Goal: Task Accomplishment & Management: Complete application form

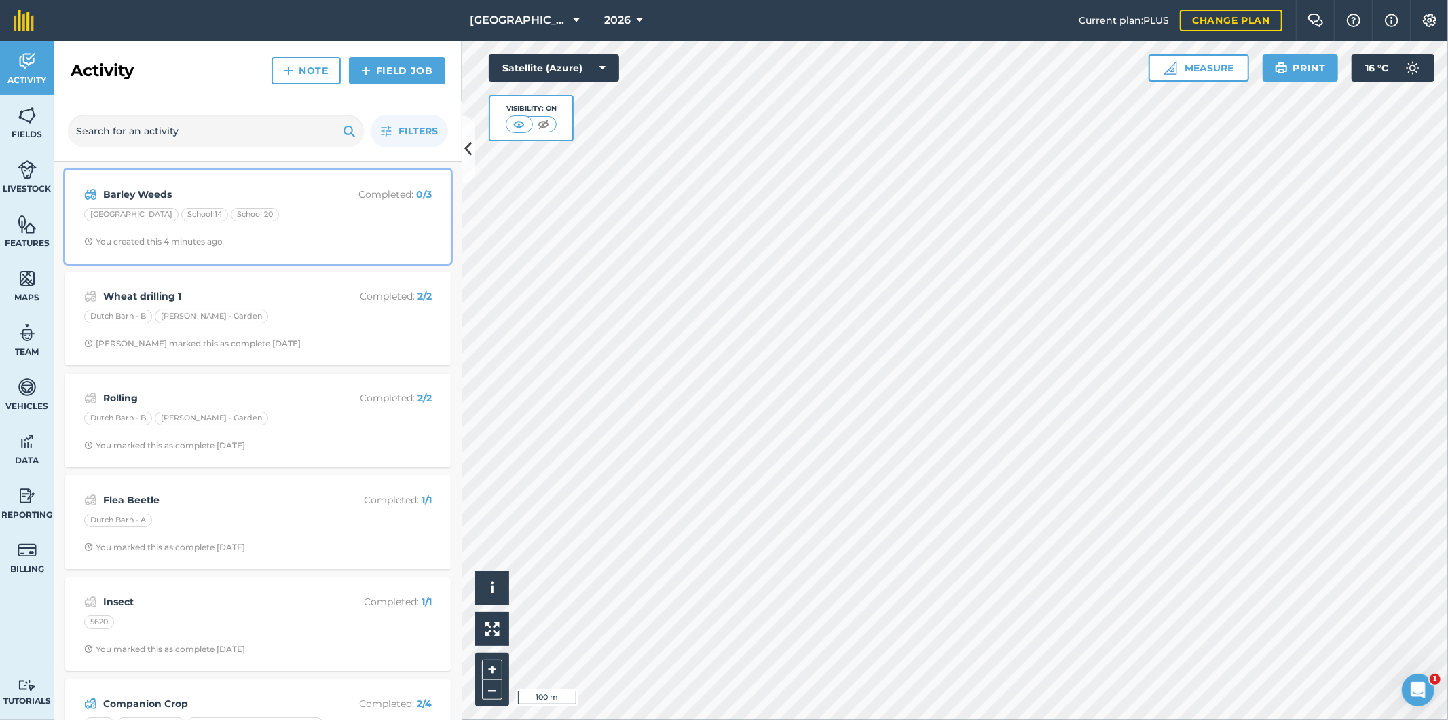
click at [321, 208] on div "[GEOGRAPHIC_DATA] 14 School 20" at bounding box center [258, 217] width 348 height 18
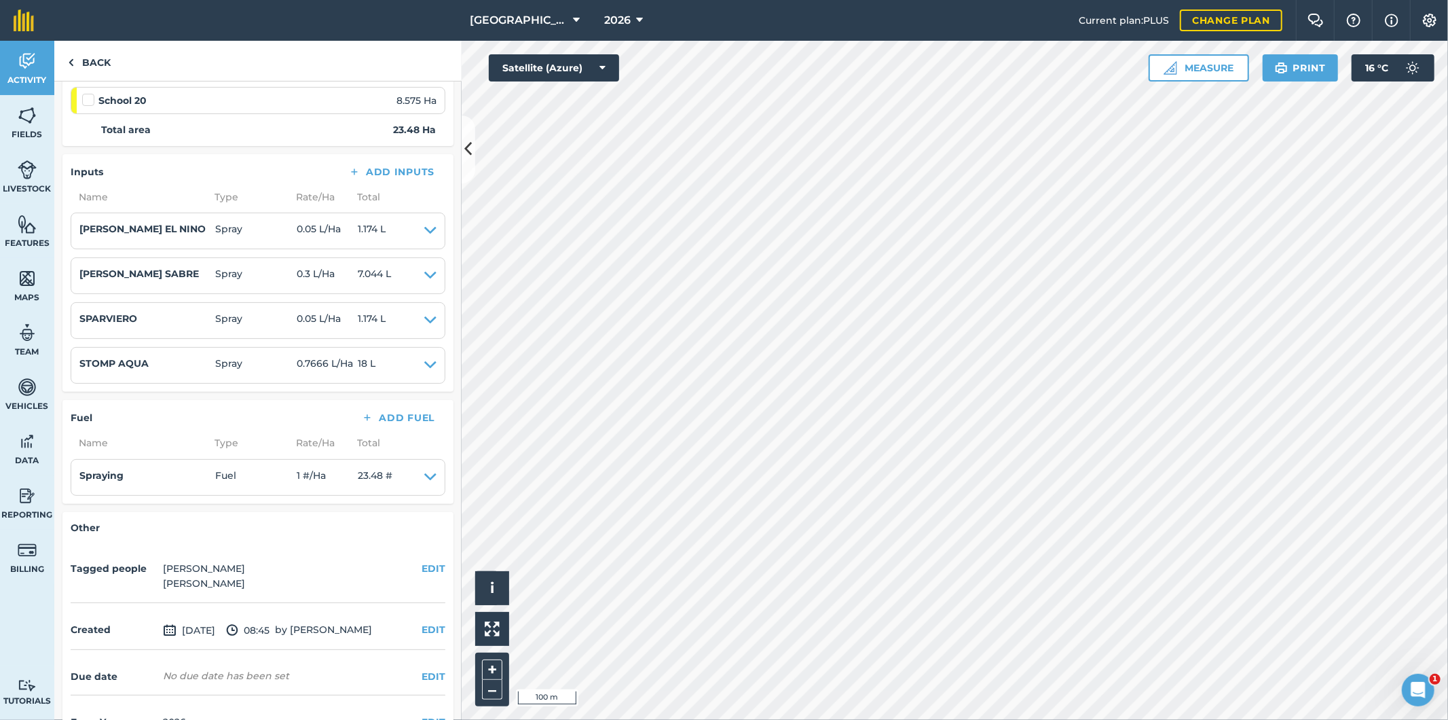
scroll to position [301, 0]
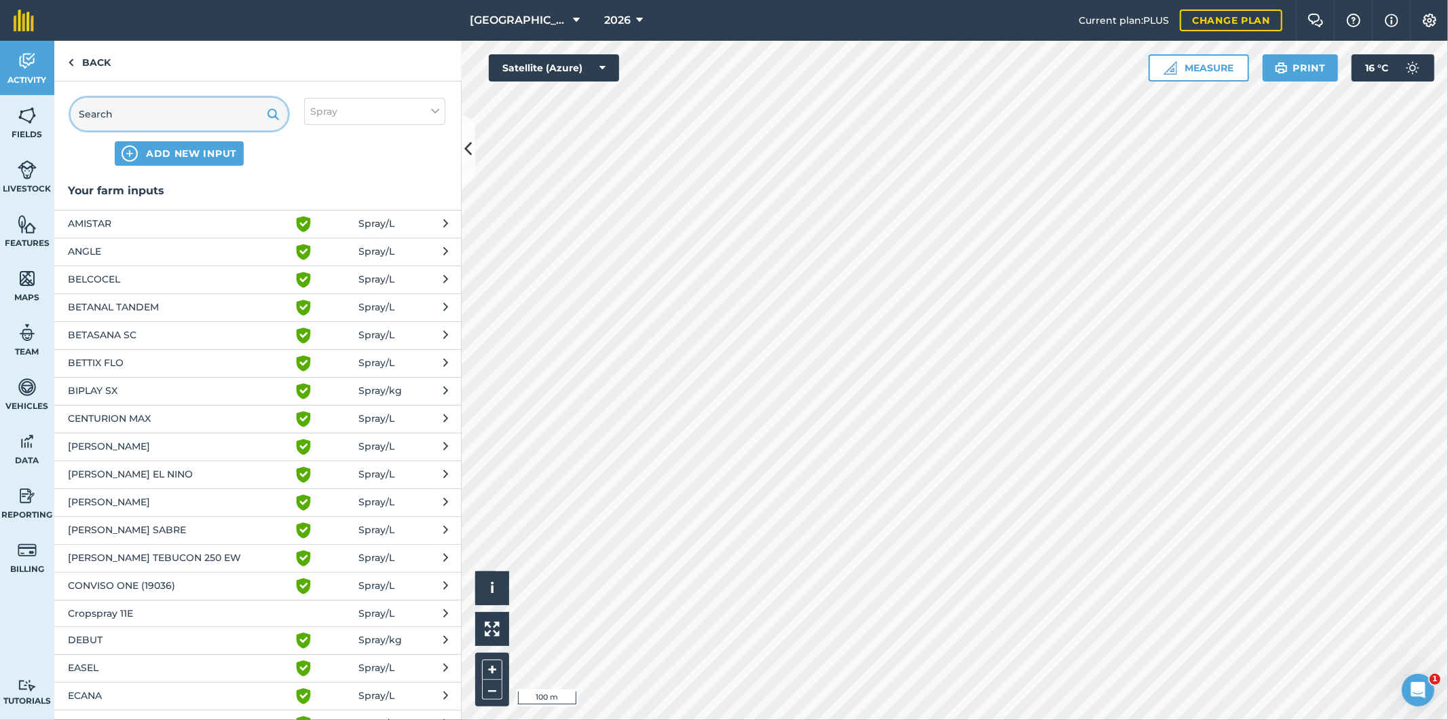
click at [170, 121] on input "text" at bounding box center [179, 114] width 217 height 33
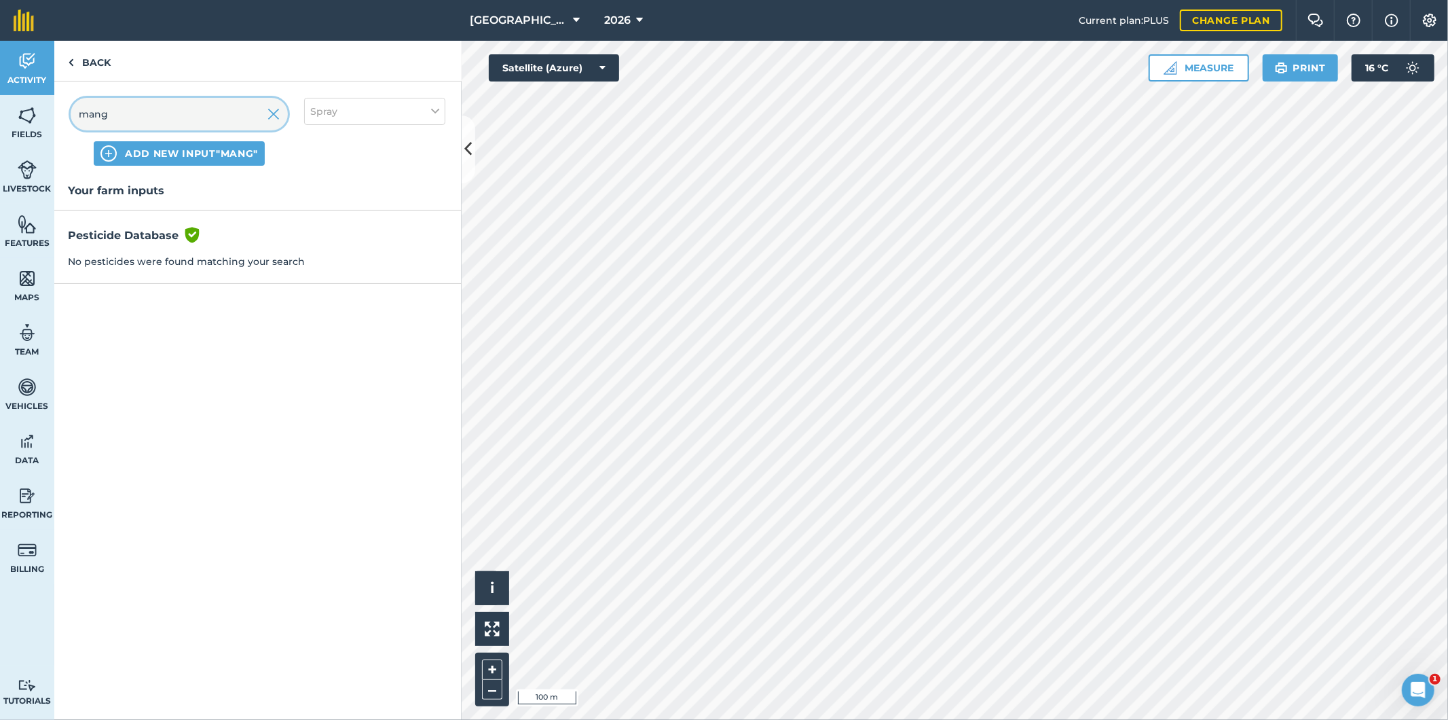
type input "mang"
click at [420, 111] on button "Spray" at bounding box center [374, 111] width 141 height 27
click at [380, 171] on div "Fertilizer" at bounding box center [375, 164] width 140 height 26
click at [331, 159] on label "Fertilizer" at bounding box center [374, 164] width 129 height 14
click at [319, 159] on input "Fertilizer" at bounding box center [314, 161] width 9 height 9
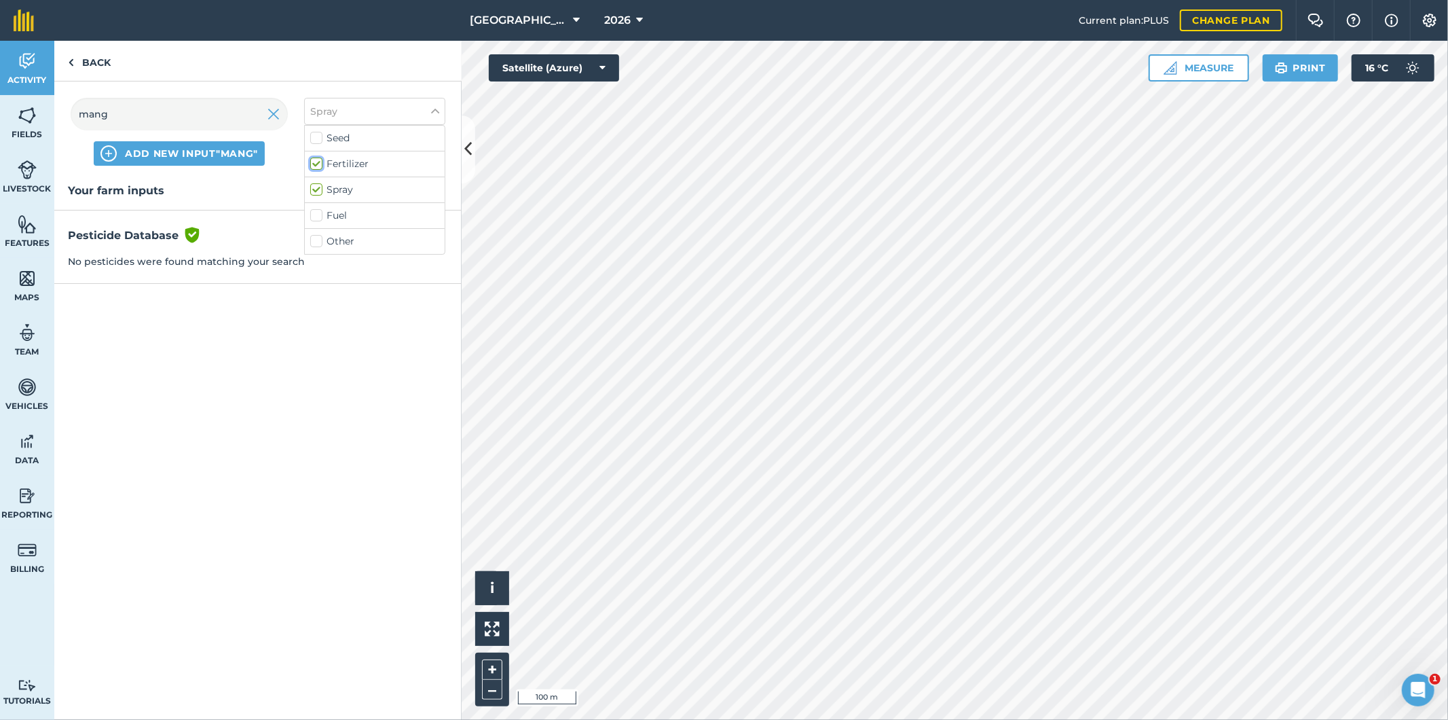
checkbox input "true"
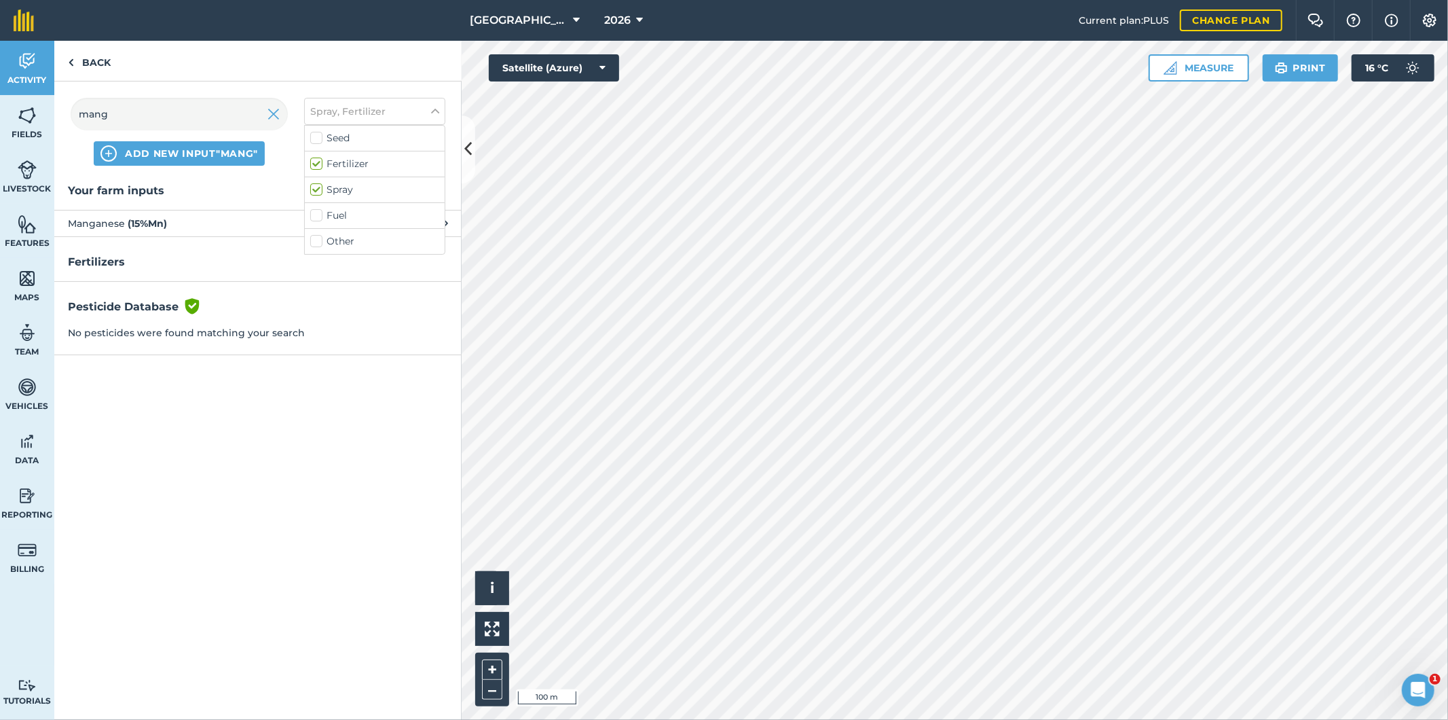
click at [178, 220] on span "Manganese ( 15 % Mn )" at bounding box center [179, 223] width 222 height 15
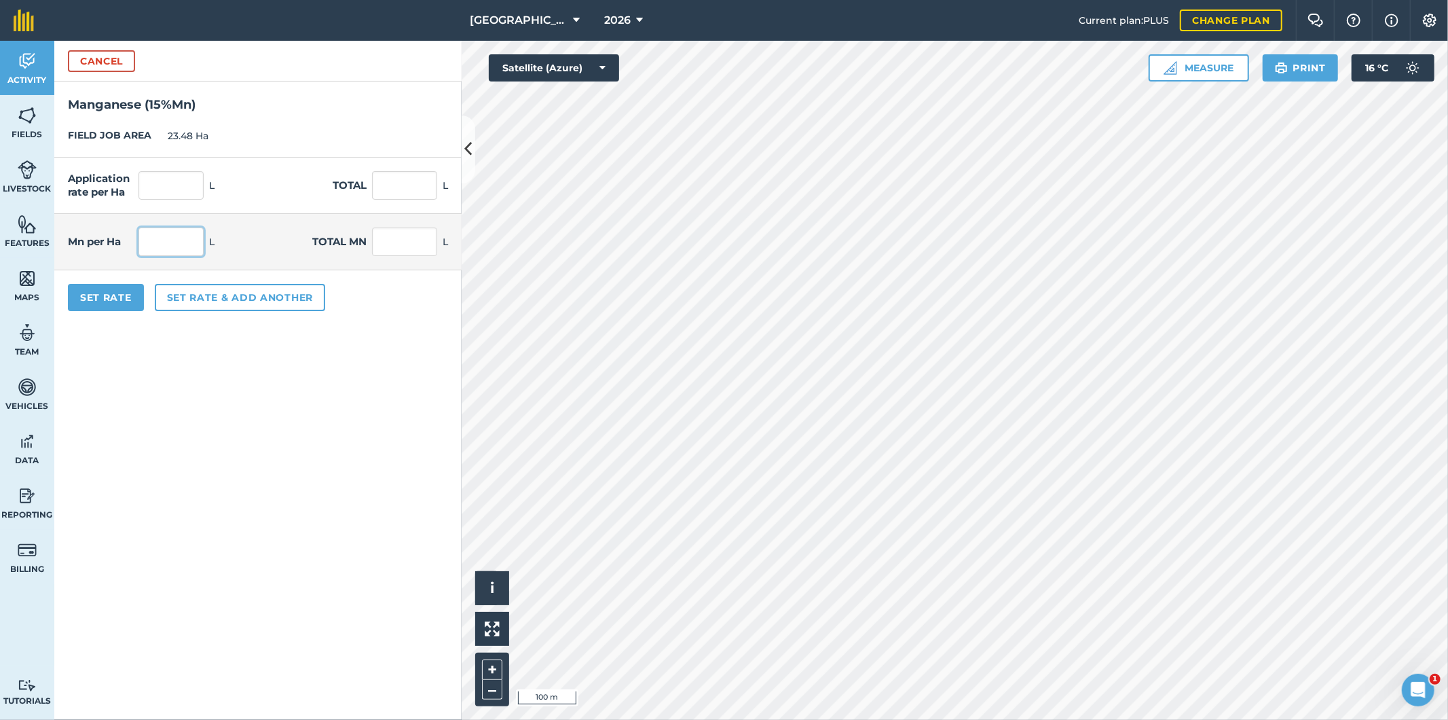
click at [193, 238] on input "text" at bounding box center [171, 241] width 65 height 29
click at [195, 181] on input "text" at bounding box center [171, 185] width 65 height 29
type input "1.5"
type input "35.22"
type input "0.225"
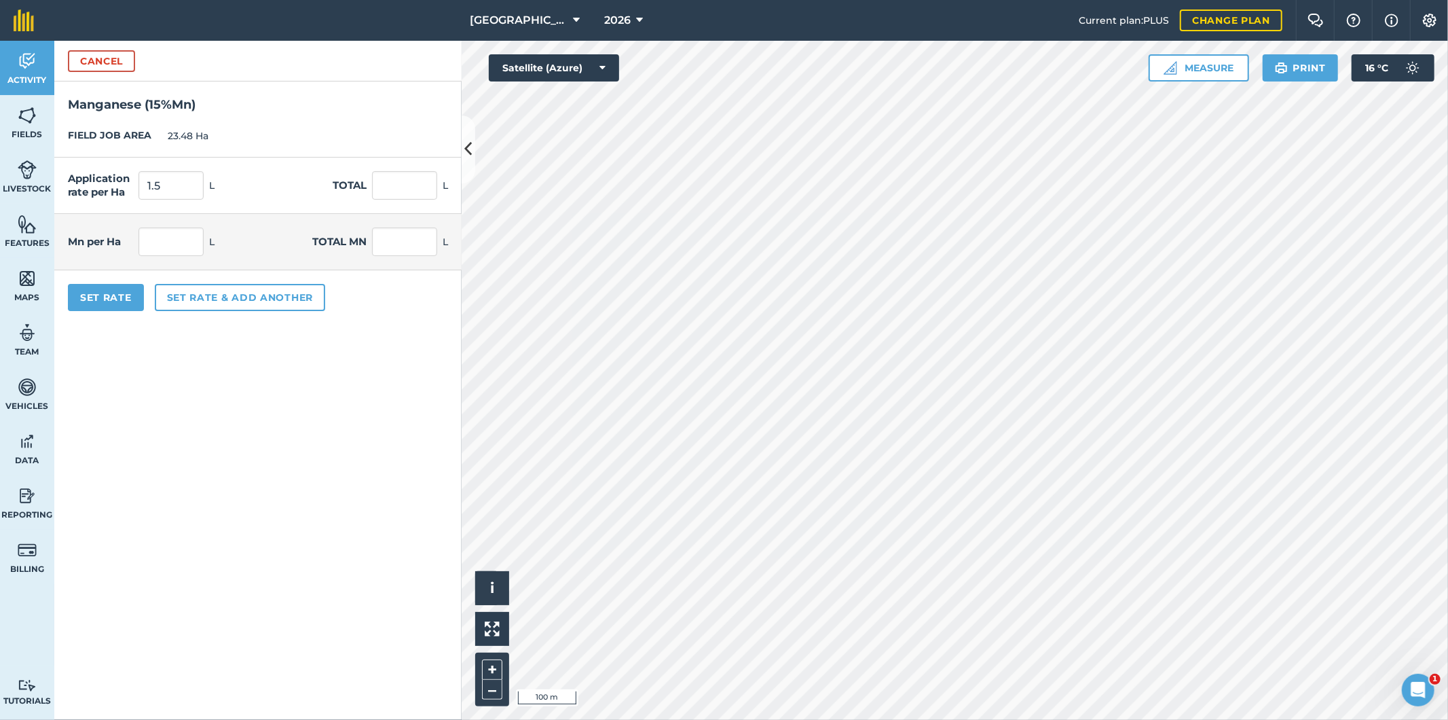
type input "5.283"
click at [247, 185] on div "Application rate per Ha 1.5 L Total 35.22 L" at bounding box center [257, 186] width 407 height 56
click at [105, 297] on button "Set Rate" at bounding box center [106, 297] width 76 height 27
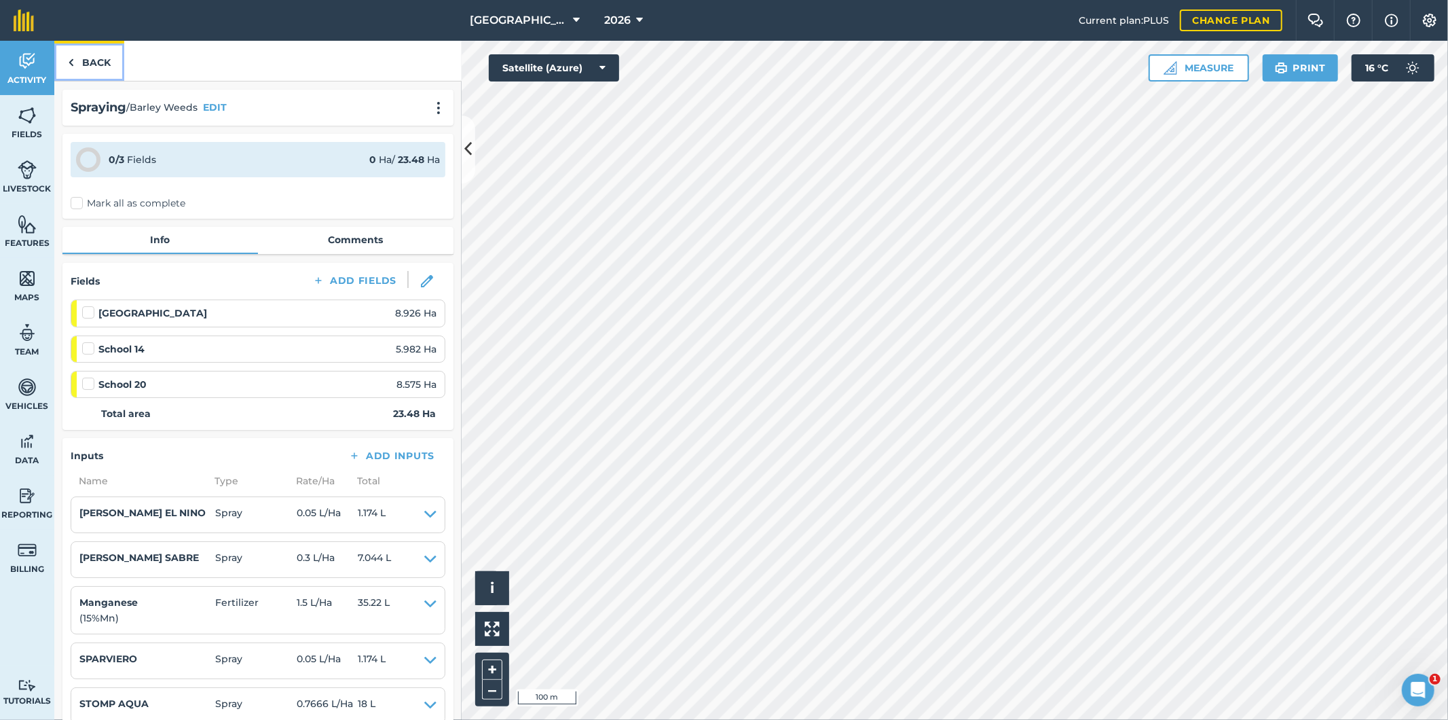
click at [98, 60] on link "Back" at bounding box center [89, 61] width 70 height 40
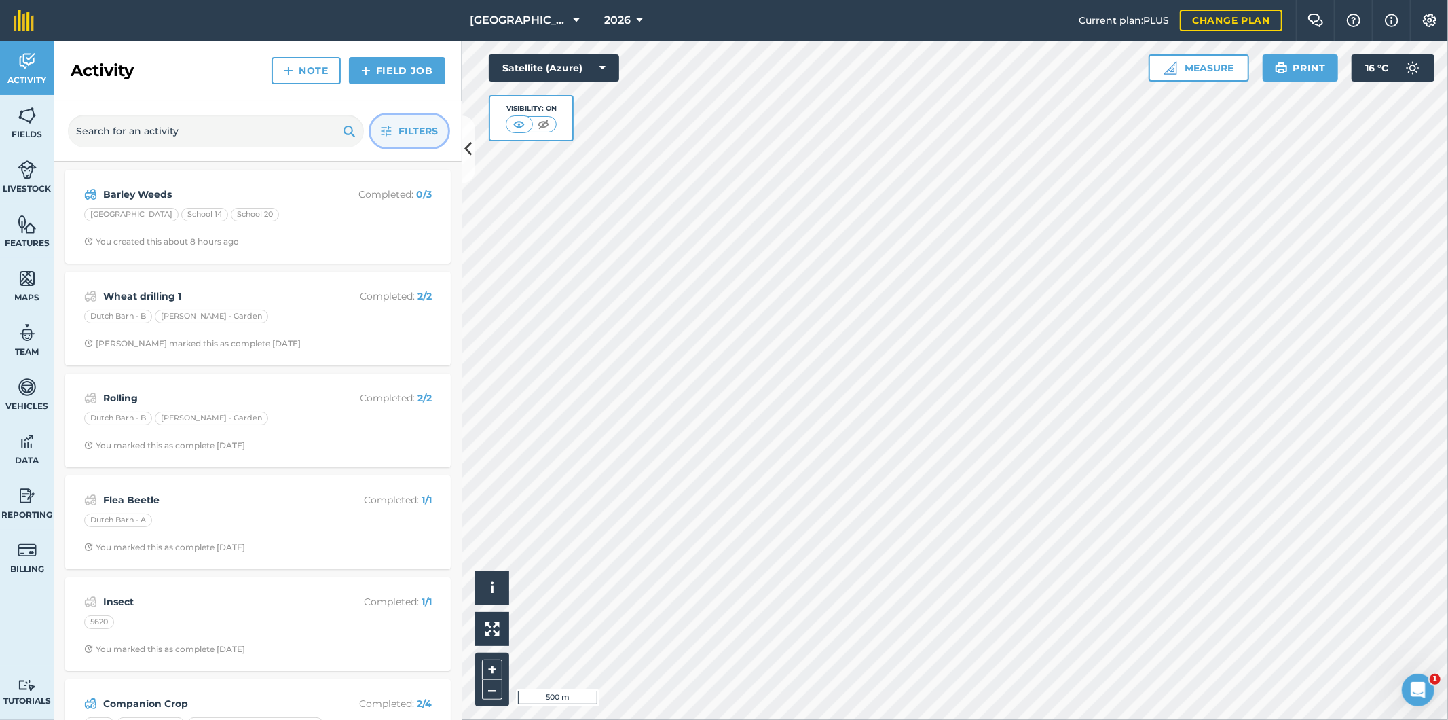
click at [413, 134] on span "Filters" at bounding box center [418, 131] width 39 height 15
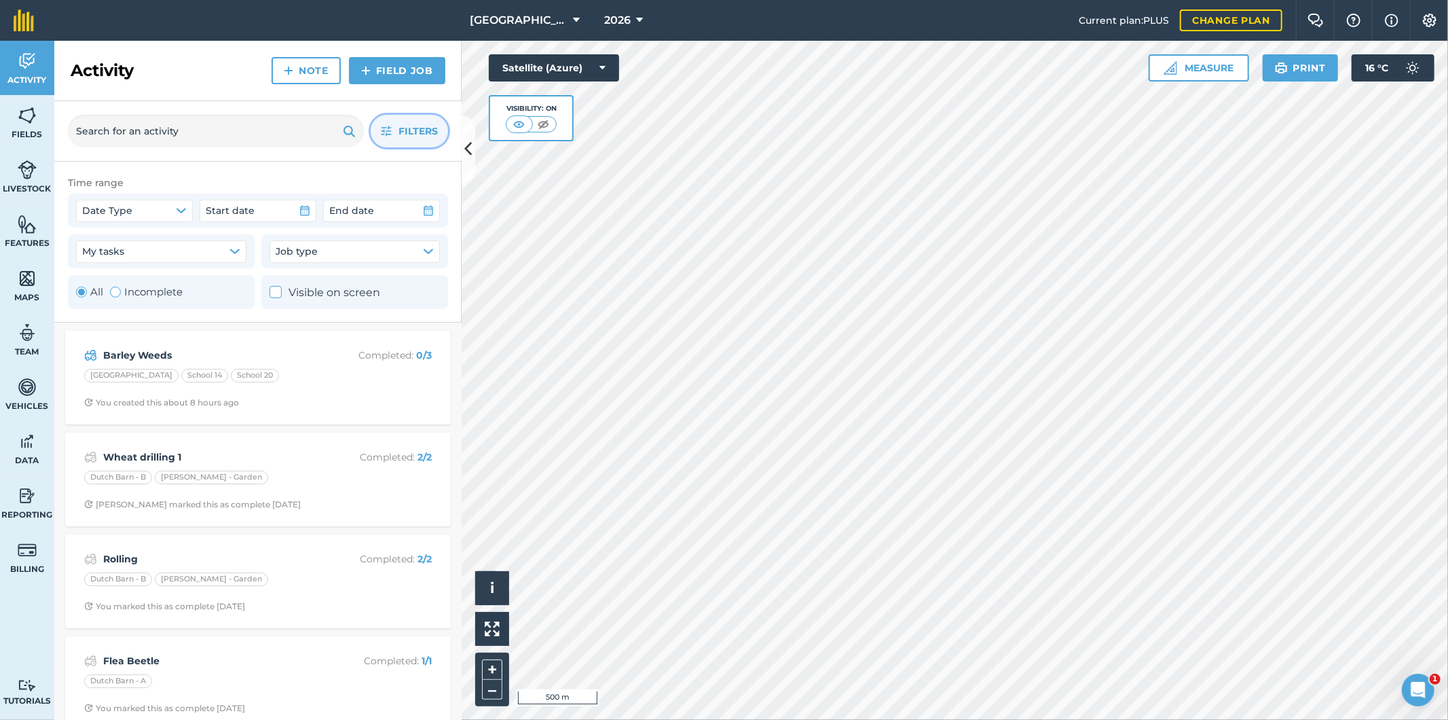
click at [143, 295] on label "Incomplete" at bounding box center [146, 292] width 73 height 16
radio input "false"
radio input "true"
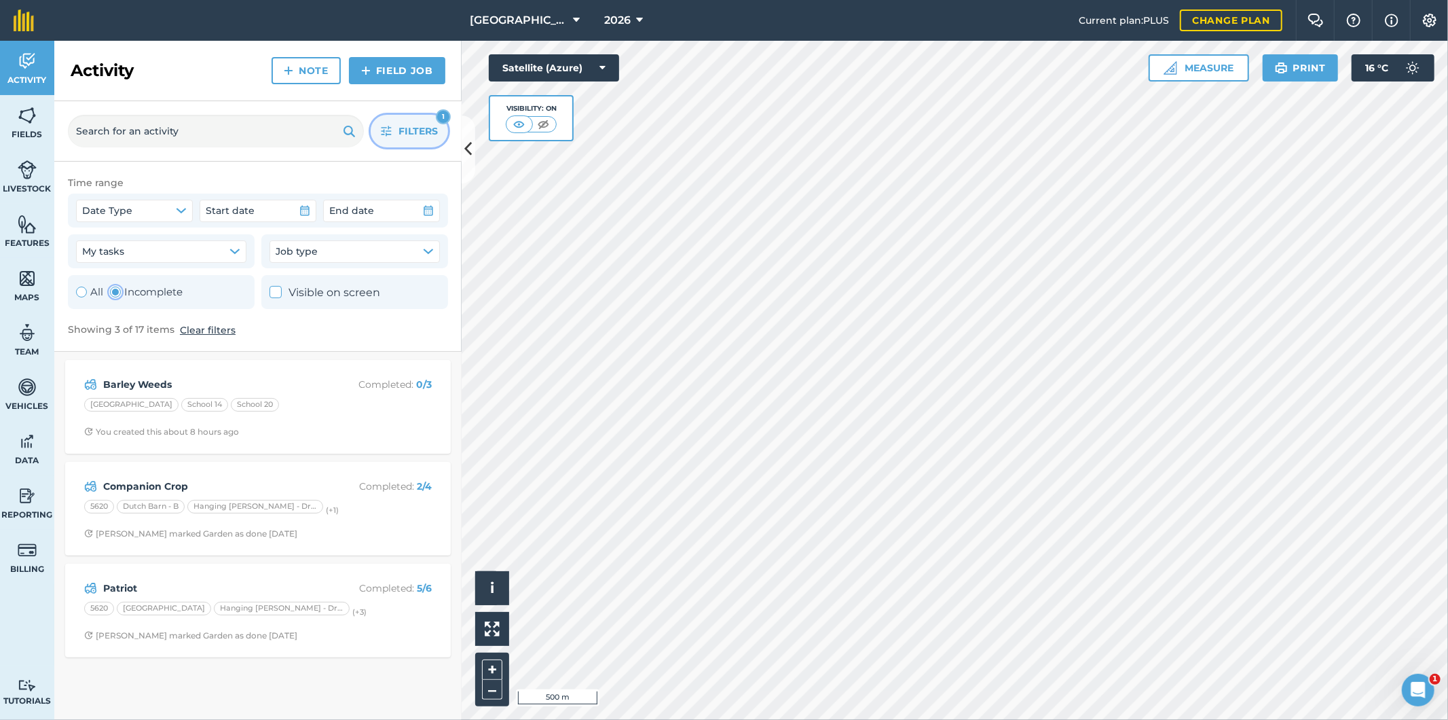
click at [409, 132] on span "Filters" at bounding box center [418, 131] width 39 height 15
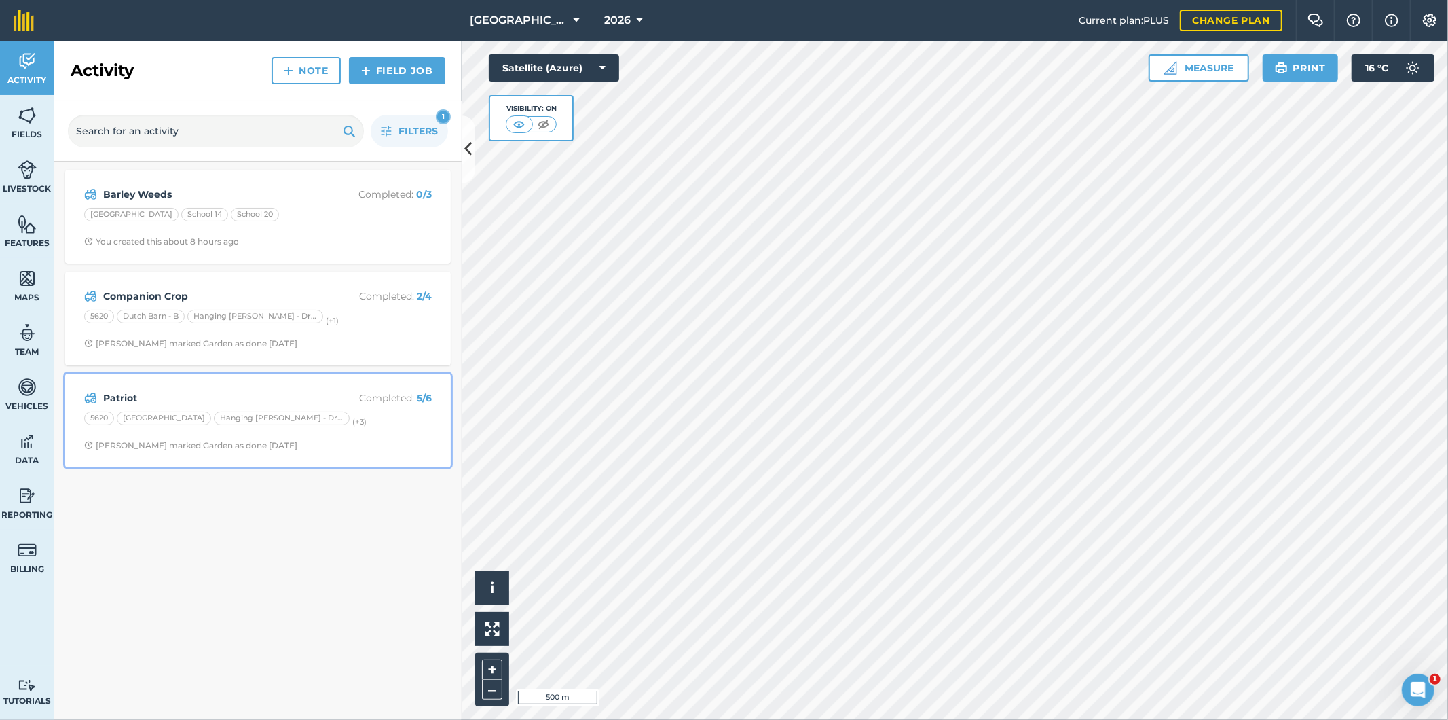
click at [352, 432] on div "Patriot Completed : 5 / 6 5620 Barn Field Hanging [PERSON_NAME] - Driveway (+ 3…" at bounding box center [257, 420] width 369 height 77
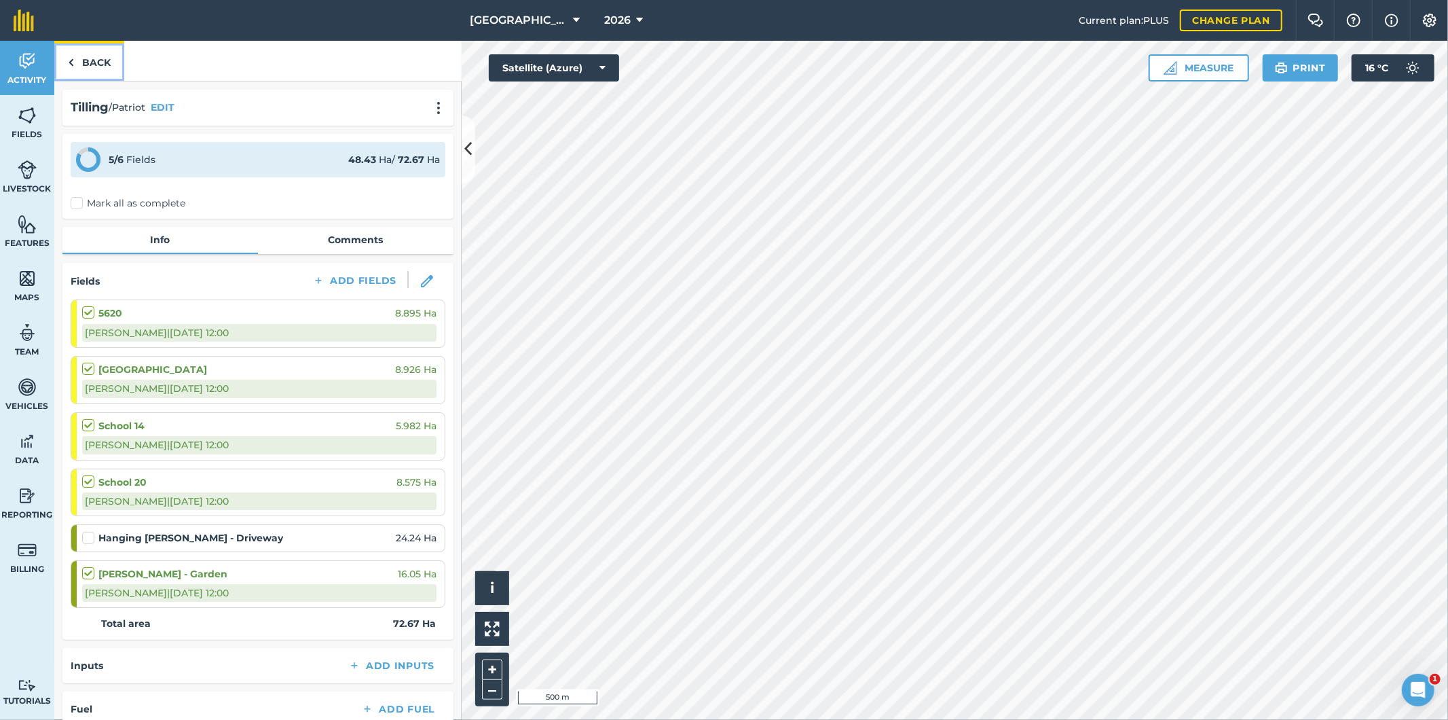
click at [89, 56] on link "Back" at bounding box center [89, 61] width 70 height 40
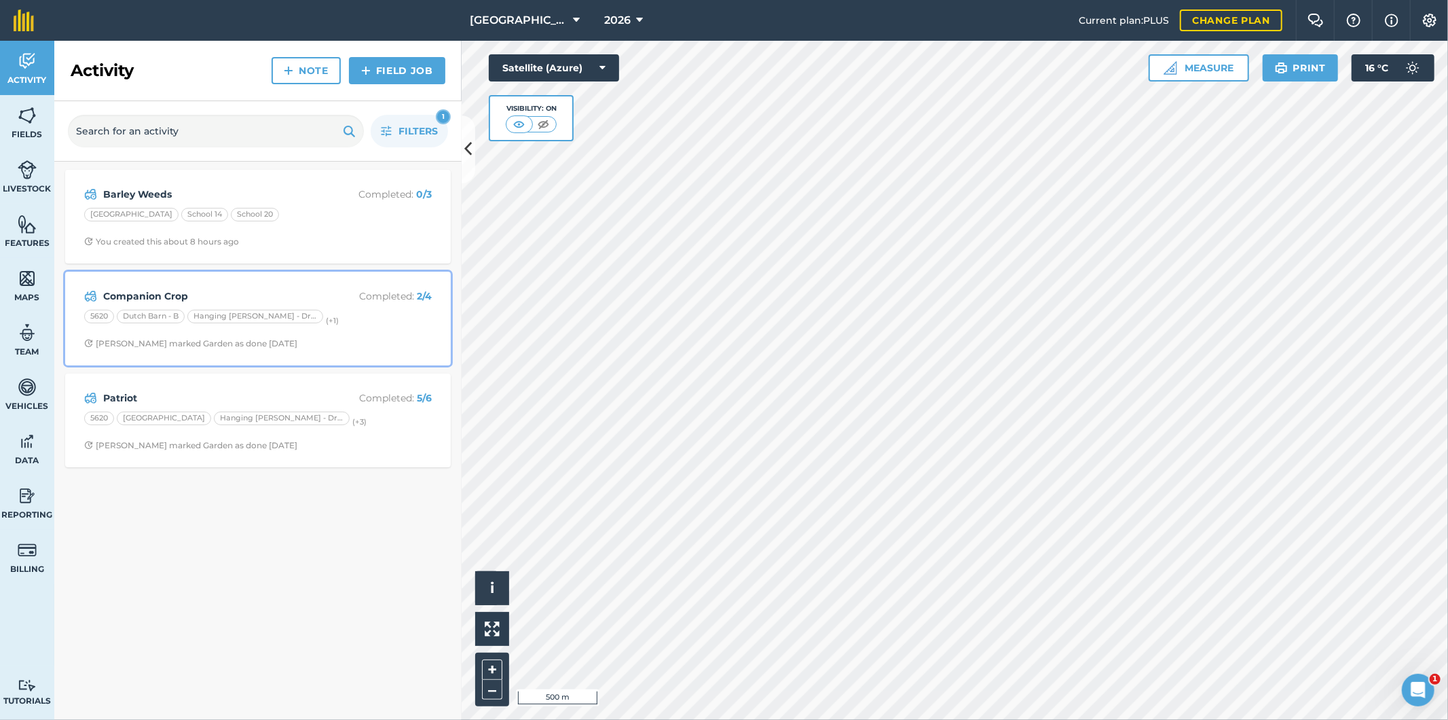
click at [300, 290] on strong "Companion Crop" at bounding box center [210, 296] width 215 height 15
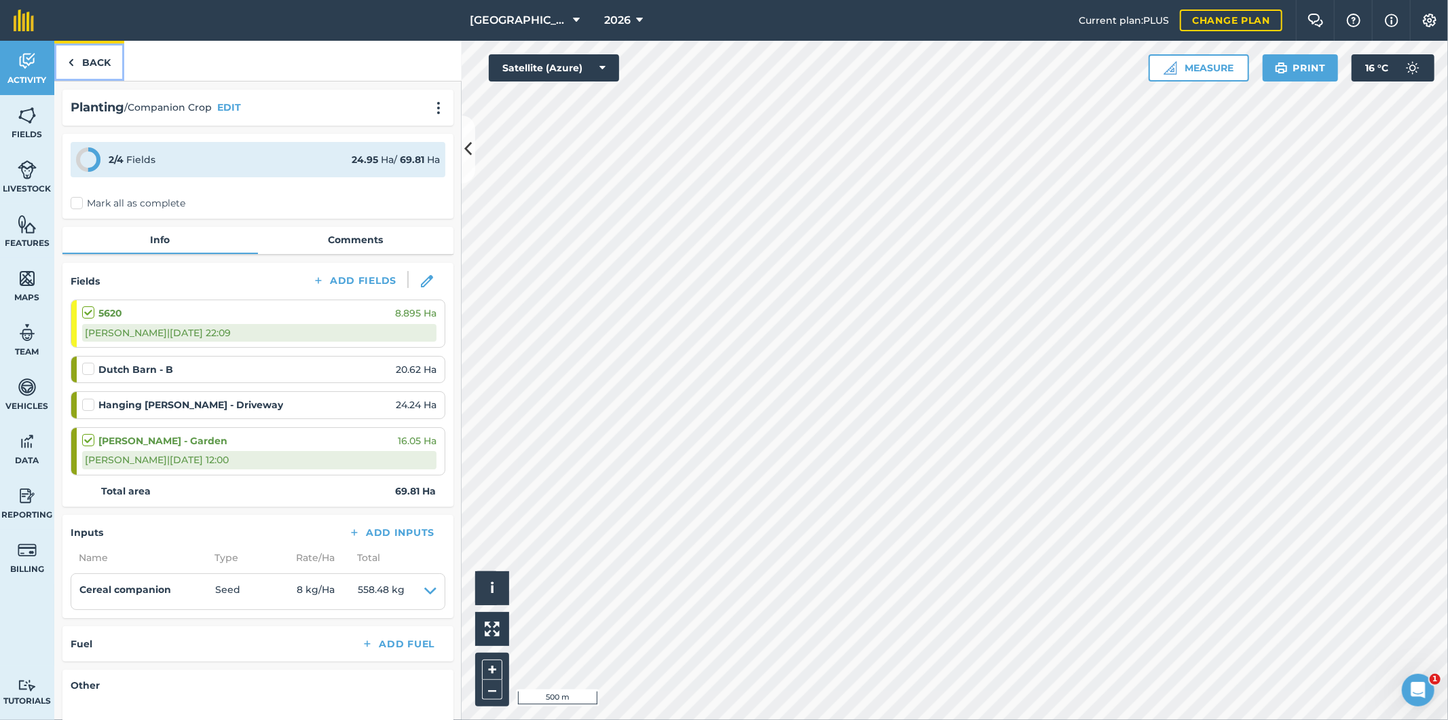
click at [107, 64] on link "Back" at bounding box center [89, 61] width 70 height 40
